Goal: Information Seeking & Learning: Check status

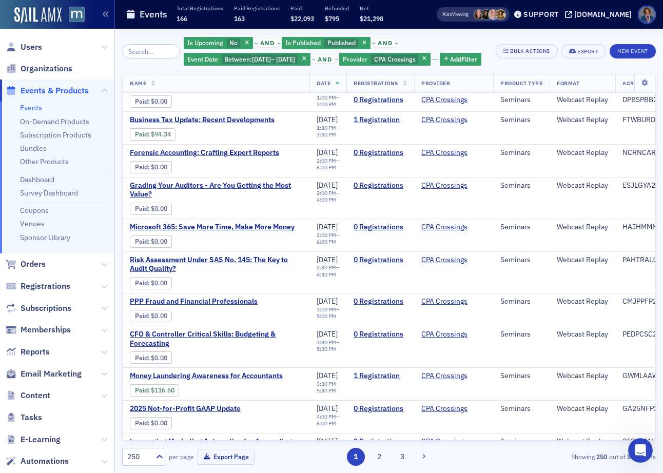
scroll to position [8845, 0]
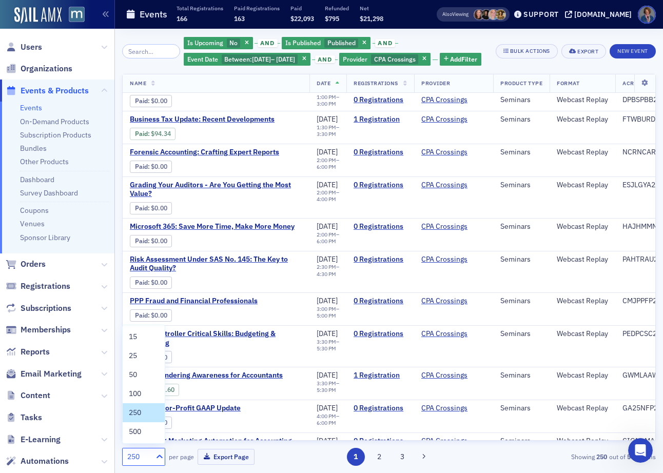
click at [158, 458] on icon at bounding box center [160, 457] width 10 height 10
click at [144, 430] on div "500" at bounding box center [144, 432] width 30 height 11
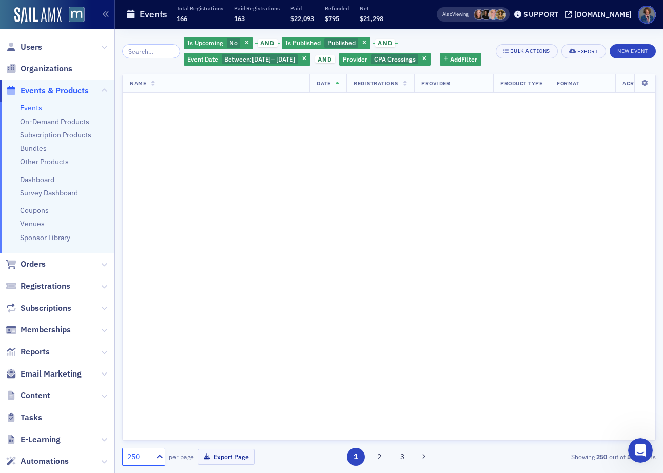
scroll to position [0, 0]
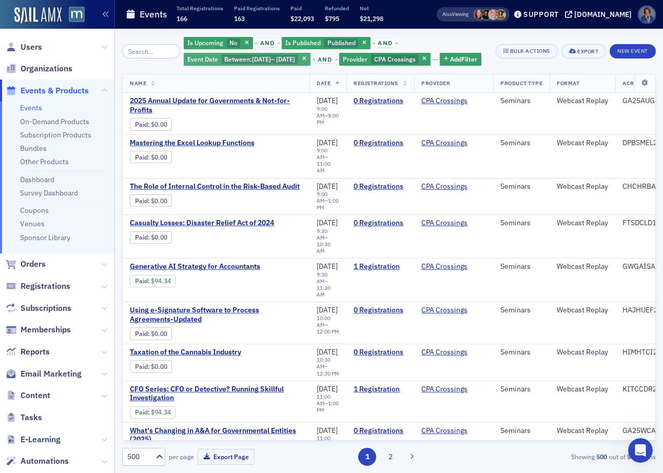
click at [256, 65] on div "Event Date Between : 8/1/2025 – 8/31/2025" at bounding box center [247, 59] width 127 height 13
select select "7"
select select "2025"
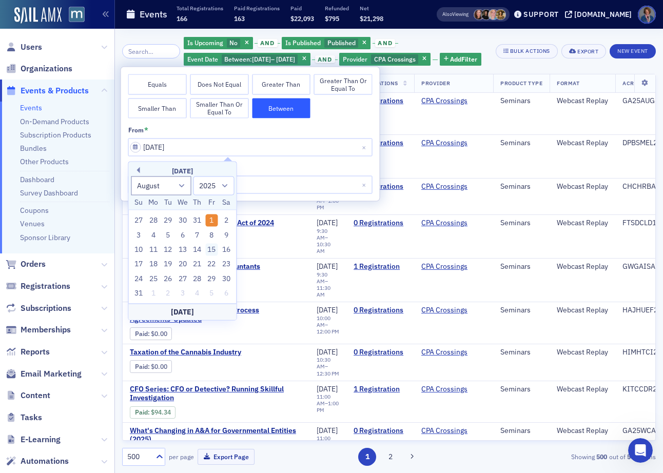
click at [212, 250] on div "15" at bounding box center [212, 250] width 12 height 12
type input "08/15/2025"
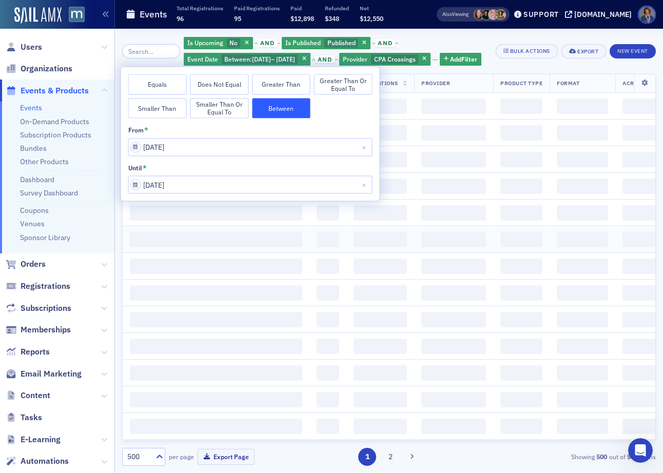
click at [212, 248] on span "‌" at bounding box center [216, 239] width 173 height 15
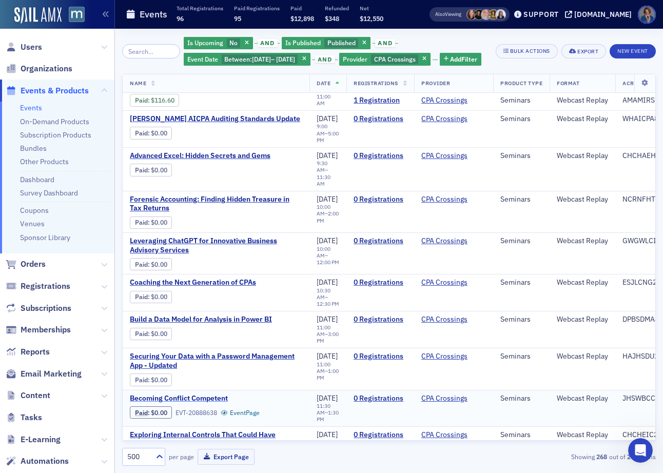
scroll to position [2909, 0]
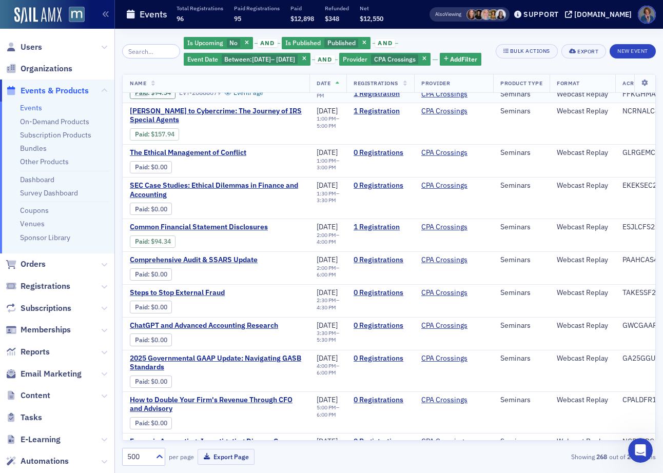
scroll to position [3354, 0]
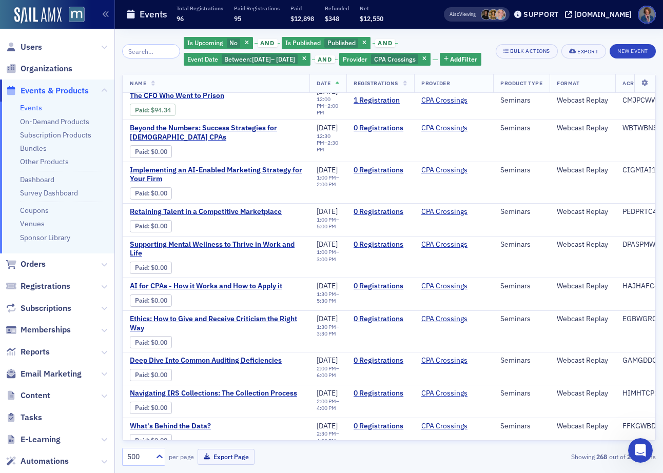
scroll to position [7162, 0]
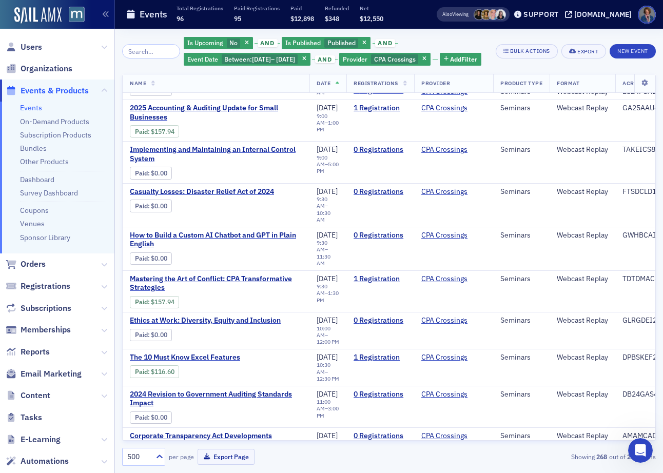
scroll to position [8566, 0]
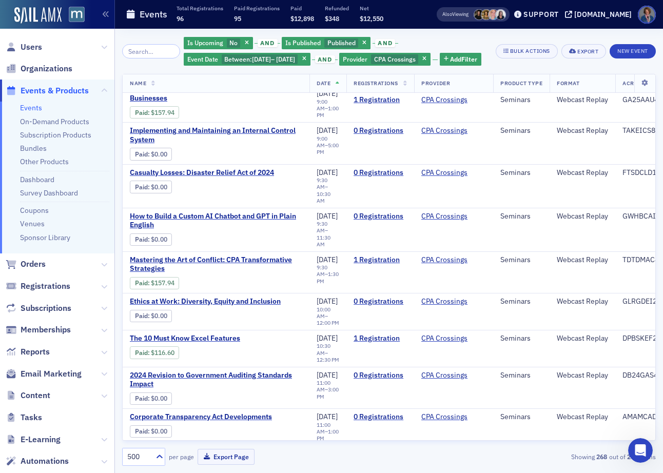
scroll to position [8578, 0]
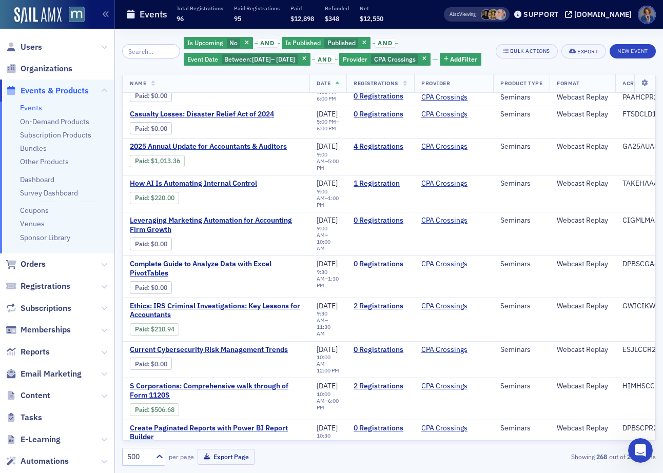
scroll to position [923, 0]
click at [271, 60] on span "8/15/2025" at bounding box center [261, 59] width 19 height 8
select select "7"
select select "2025"
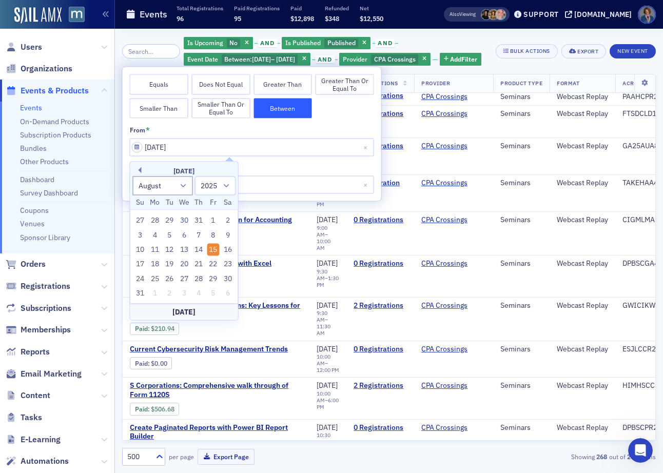
click at [162, 80] on button "Equals" at bounding box center [159, 84] width 59 height 21
select select "7"
select select "2025"
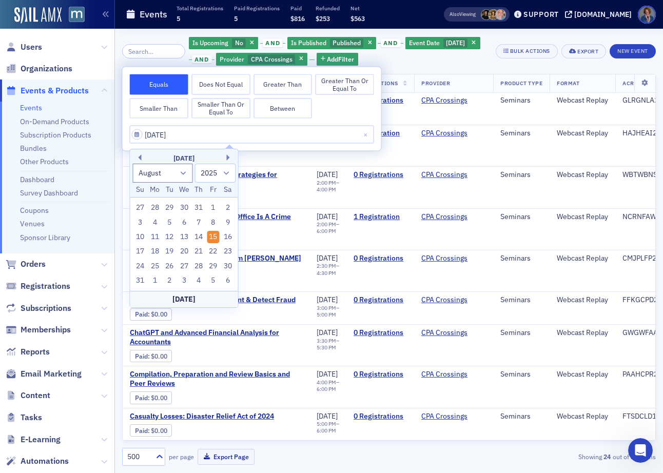
scroll to position [583, 0]
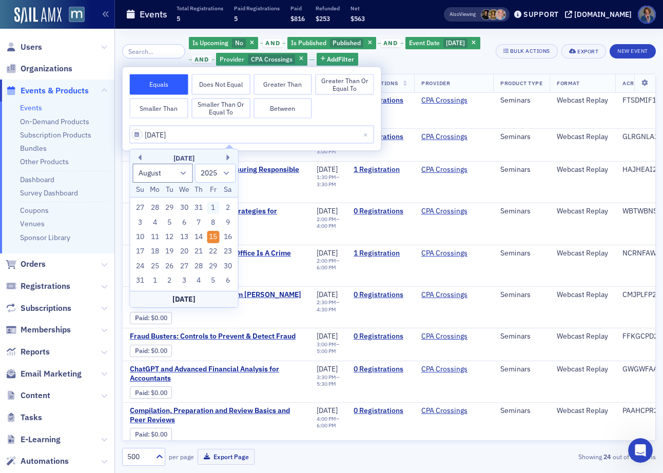
click at [212, 210] on div "1" at bounding box center [213, 208] width 12 height 12
type input "08/01/2025"
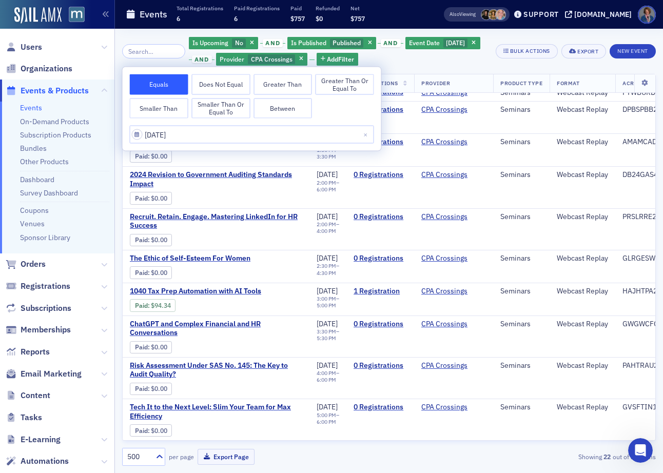
scroll to position [479, 0]
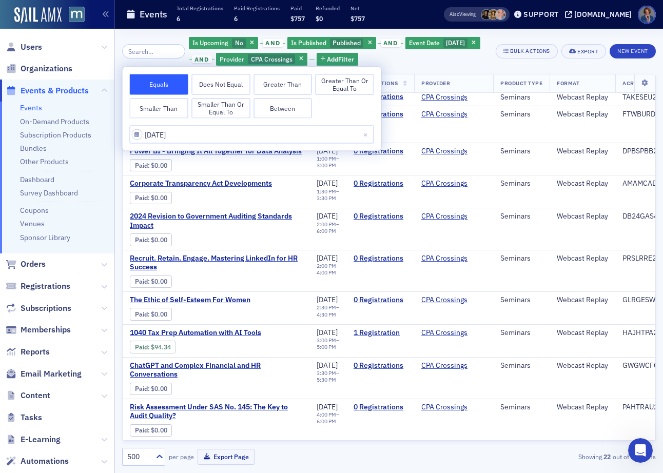
click at [400, 56] on div "Is Upcoming No and Is Published Published and Event Date 8/1/2025 and Provider …" at bounding box center [338, 51] width 299 height 31
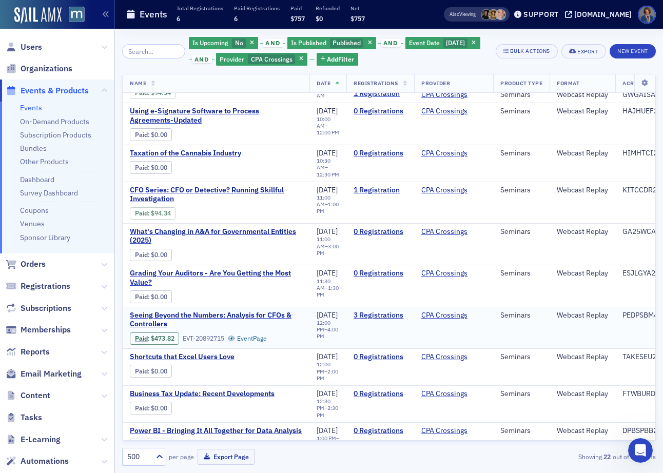
scroll to position [200, 0]
click at [138, 334] on link "Paid" at bounding box center [141, 338] width 13 height 8
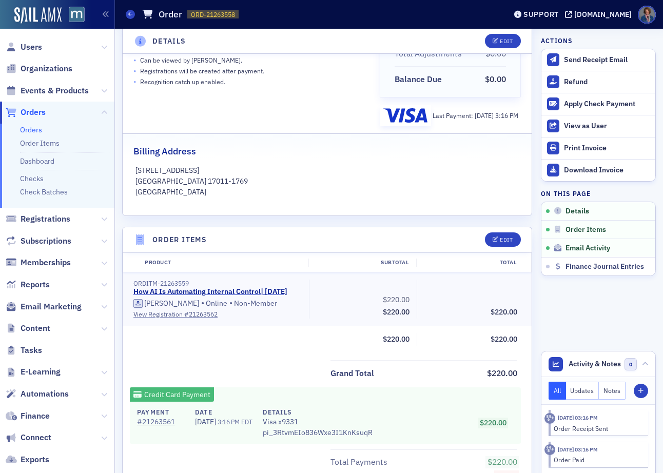
scroll to position [280, 0]
